Goal: Find specific page/section

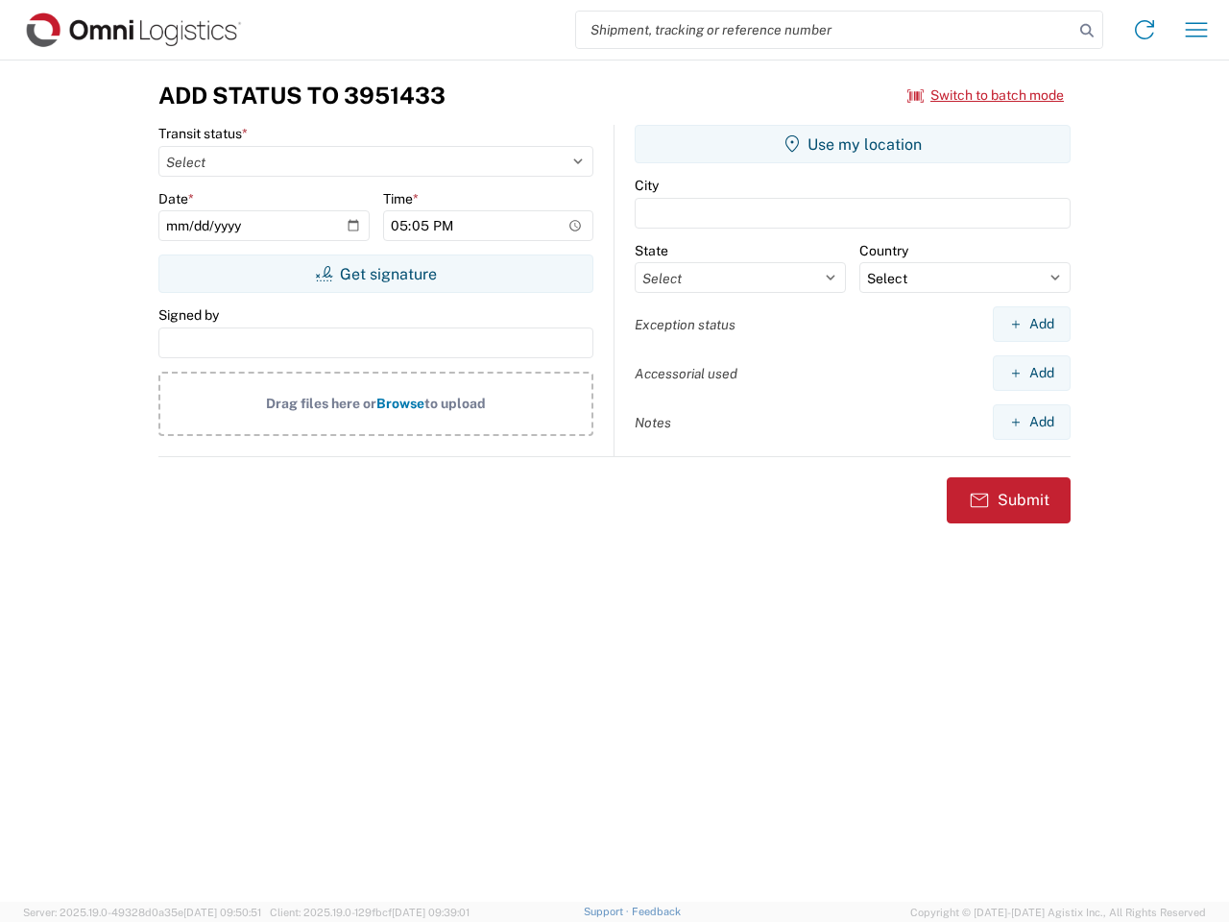
click at [825, 30] on input "search" at bounding box center [824, 30] width 497 height 36
click at [1087, 31] on icon at bounding box center [1086, 30] width 27 height 27
click at [1144, 30] on icon at bounding box center [1144, 29] width 31 height 31
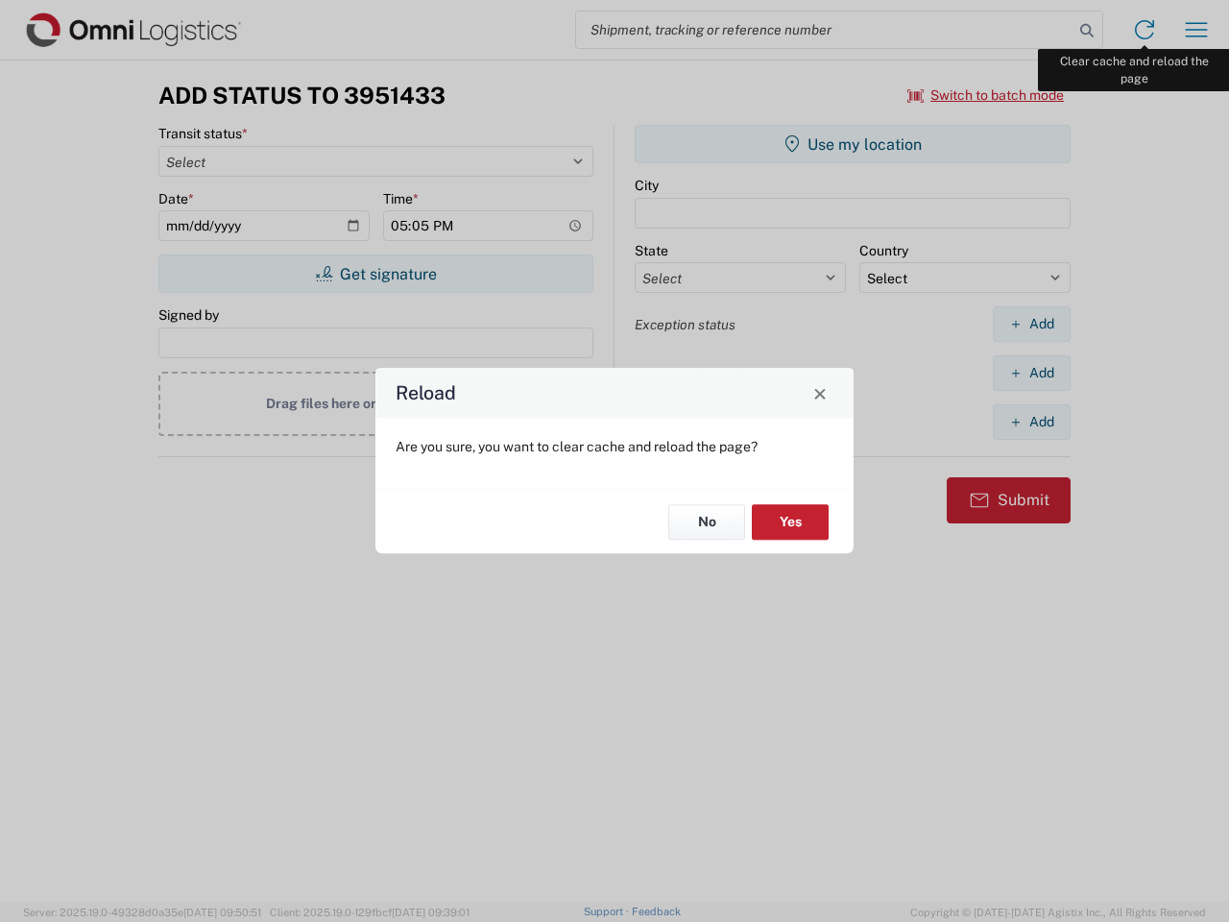
click at [1196, 30] on div "Reload Are you sure, you want to clear cache and reload the page? No Yes" at bounding box center [614, 461] width 1229 height 922
click at [986, 95] on div "Reload Are you sure, you want to clear cache and reload the page? No Yes" at bounding box center [614, 461] width 1229 height 922
click at [375, 274] on div "Reload Are you sure, you want to clear cache and reload the page? No Yes" at bounding box center [614, 461] width 1229 height 922
click at [852, 144] on div "Reload Are you sure, you want to clear cache and reload the page? No Yes" at bounding box center [614, 461] width 1229 height 922
click at [1031, 324] on div "Reload Are you sure, you want to clear cache and reload the page? No Yes" at bounding box center [614, 461] width 1229 height 922
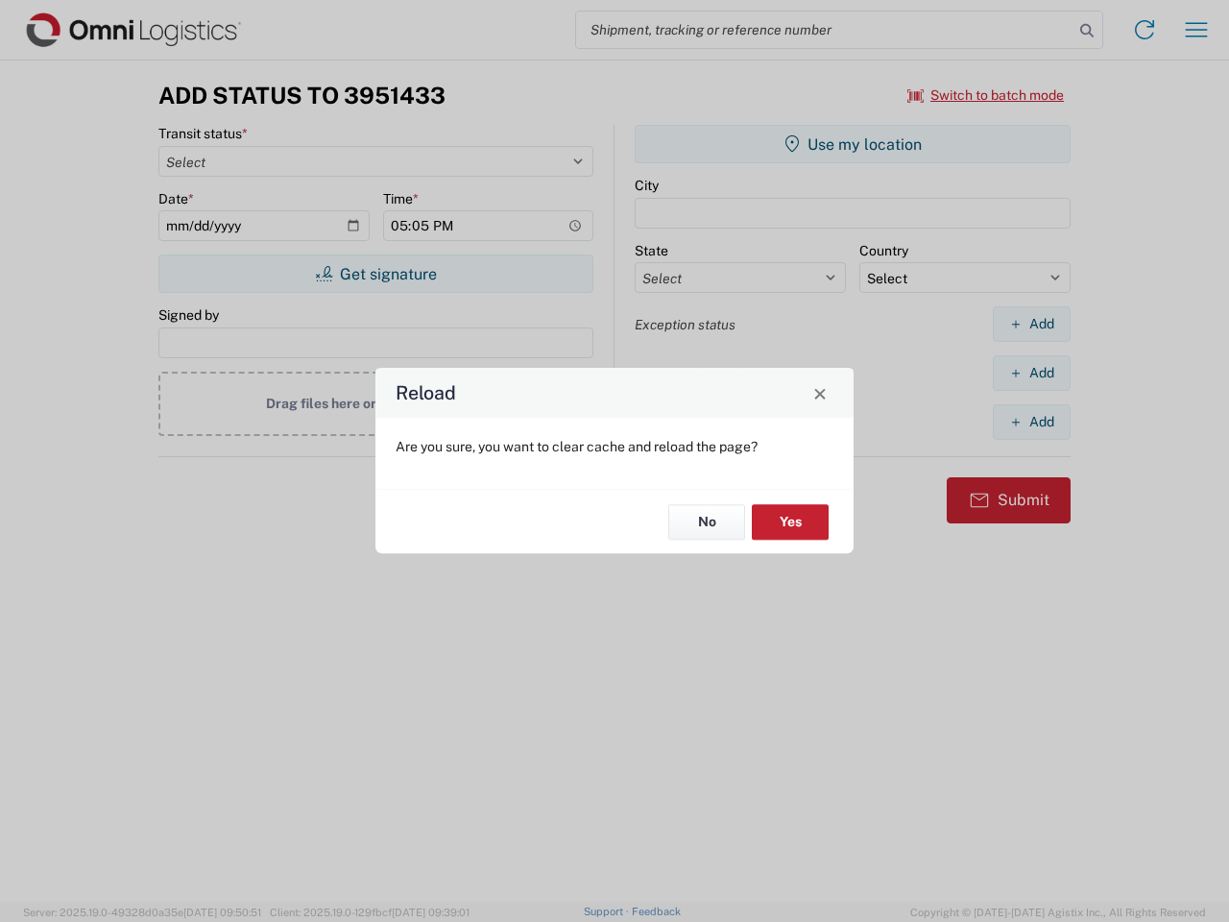
click at [1031, 372] on div "Reload Are you sure, you want to clear cache and reload the page? No Yes" at bounding box center [614, 461] width 1229 height 922
click at [1031, 421] on div "Reload Are you sure, you want to clear cache and reload the page? No Yes" at bounding box center [614, 461] width 1229 height 922
